Goal: Navigation & Orientation: Find specific page/section

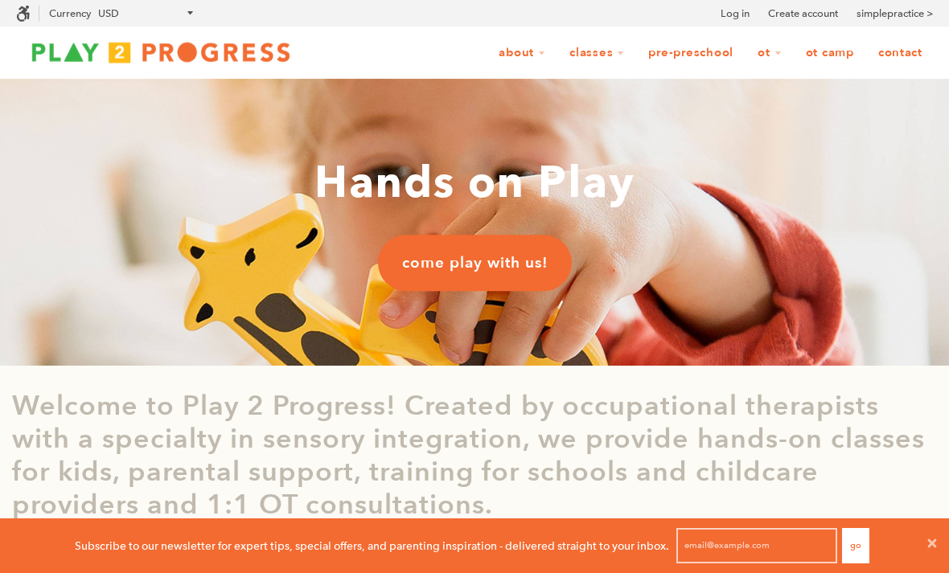
click at [829, 55] on link "OT Camp" at bounding box center [829, 53] width 69 height 31
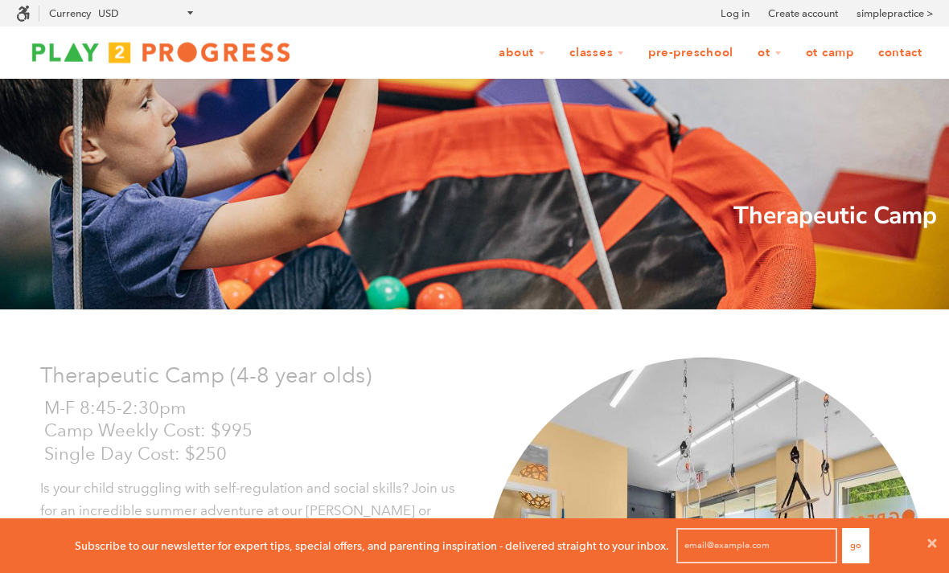
click at [900, 53] on link "Contact" at bounding box center [900, 53] width 65 height 31
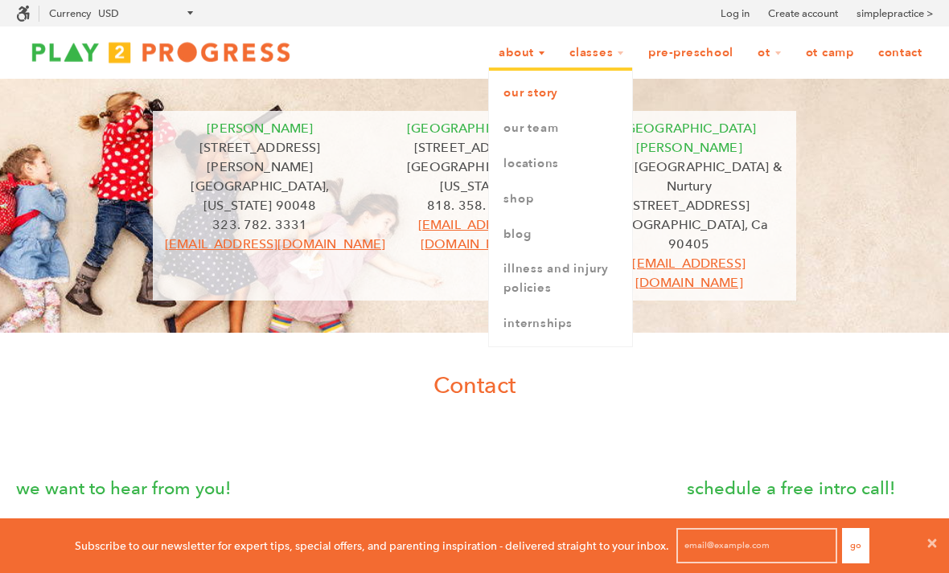
click at [552, 101] on link "Our Story" at bounding box center [560, 93] width 143 height 35
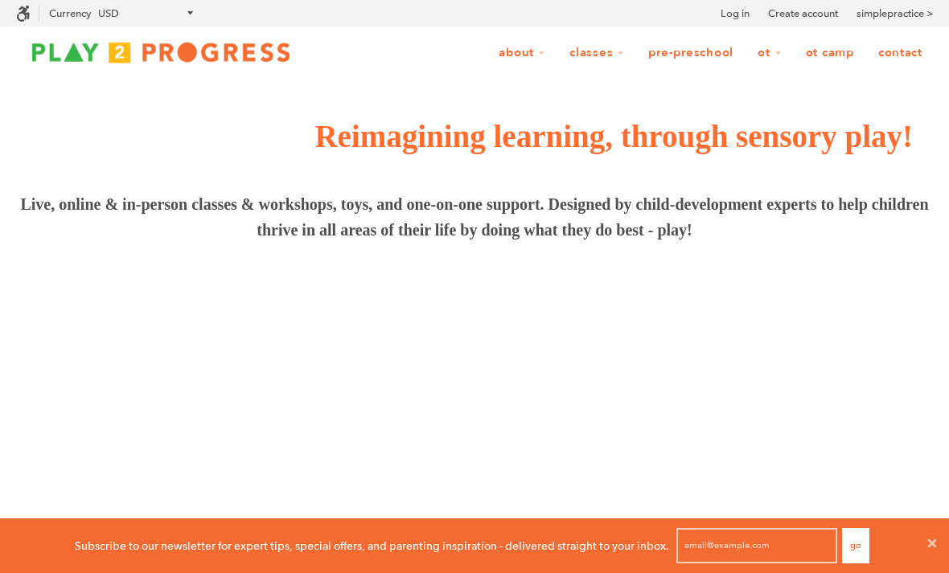
click at [915, 14] on link "simplepractice >" at bounding box center [895, 14] width 76 height 16
click at [701, 52] on link "Pre-Preschool" at bounding box center [691, 53] width 106 height 31
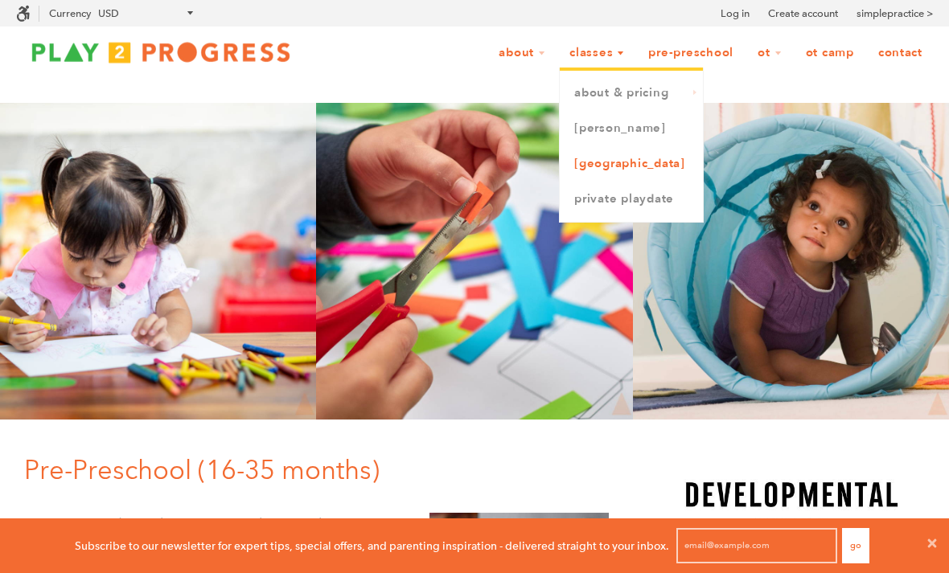
click at [625, 166] on link "[GEOGRAPHIC_DATA]" at bounding box center [631, 163] width 143 height 35
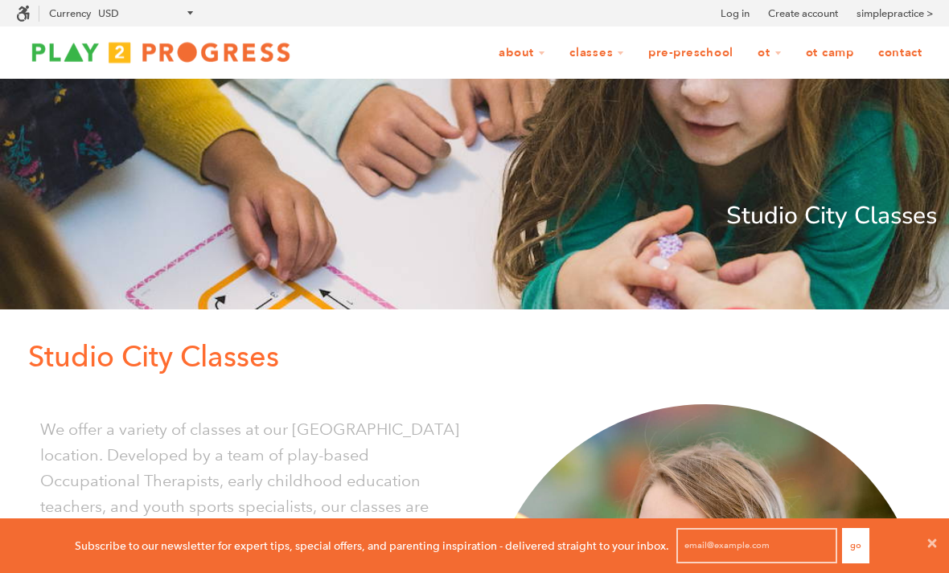
click at [898, 56] on link "Contact" at bounding box center [900, 53] width 65 height 31
